Goal: Transaction & Acquisition: Purchase product/service

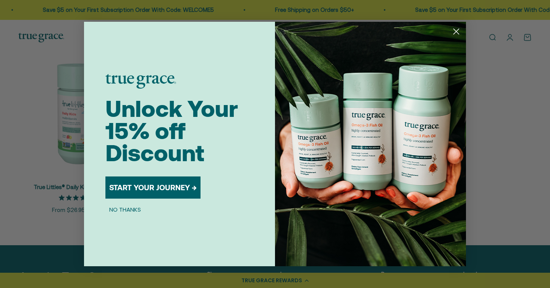
click at [456, 31] on icon "Close dialog" at bounding box center [455, 31] width 5 height 5
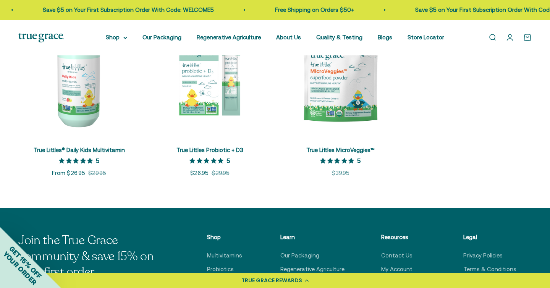
scroll to position [206, 0]
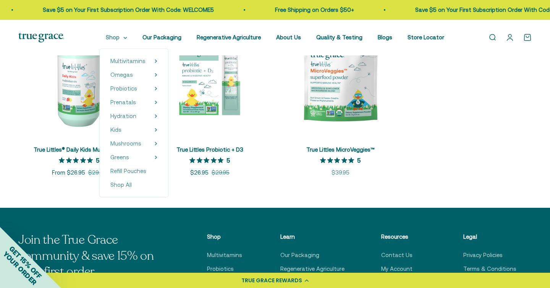
click at [121, 39] on summary "Shop" at bounding box center [116, 37] width 21 height 9
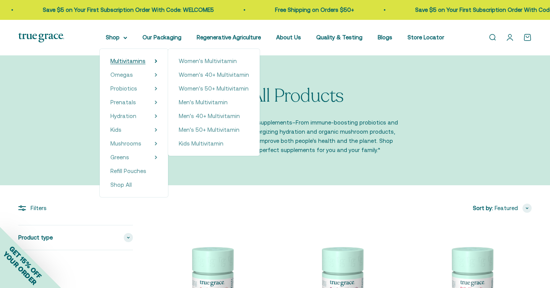
click at [124, 59] on span "Multivitamins" at bounding box center [127, 61] width 35 height 6
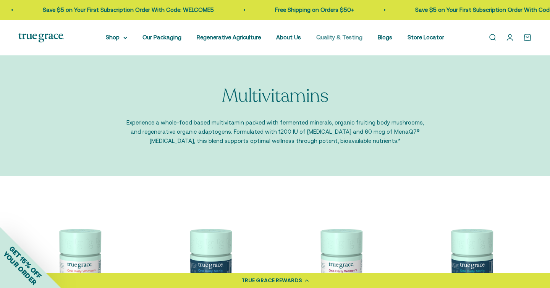
click at [335, 36] on link "Quality & Testing" at bounding box center [339, 37] width 46 height 6
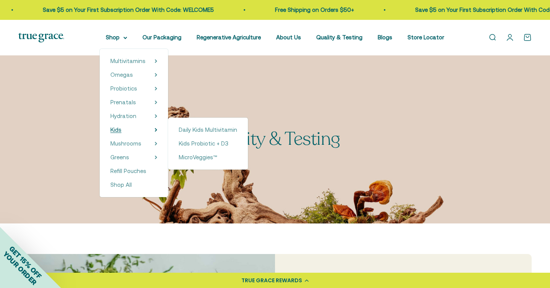
click at [121, 130] on span "Kids" at bounding box center [115, 129] width 11 height 6
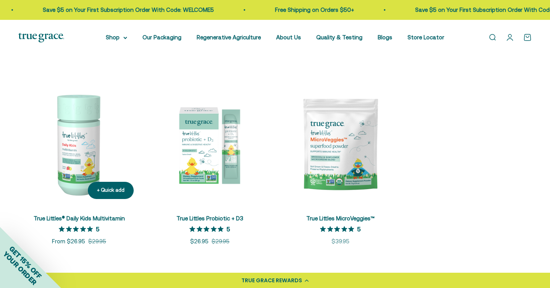
click at [68, 139] on img at bounding box center [78, 144] width 121 height 121
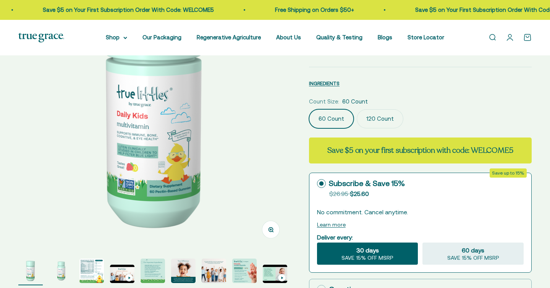
click at [93, 271] on img "Go to item 3" at bounding box center [91, 270] width 24 height 24
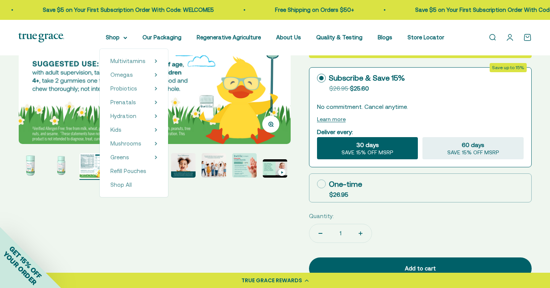
scroll to position [203, 0]
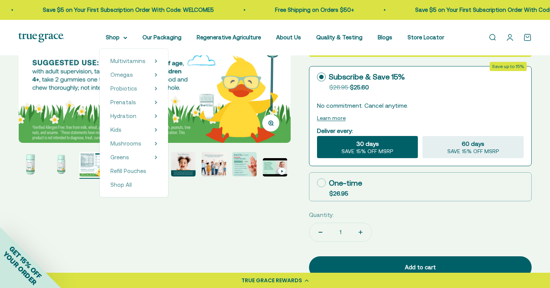
click at [95, 168] on img "Go to item 3" at bounding box center [91, 164] width 24 height 24
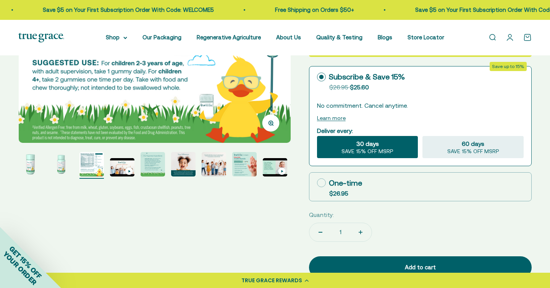
click at [124, 169] on img "Go to item 4" at bounding box center [122, 167] width 24 height 18
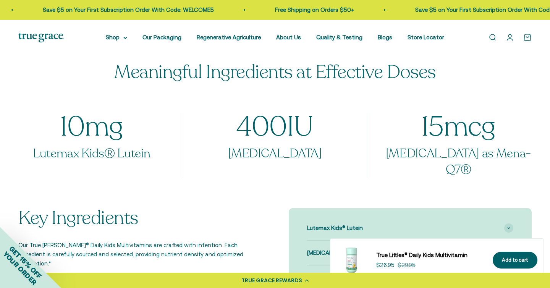
scroll to position [537, 0]
